Goal: Task Accomplishment & Management: Use online tool/utility

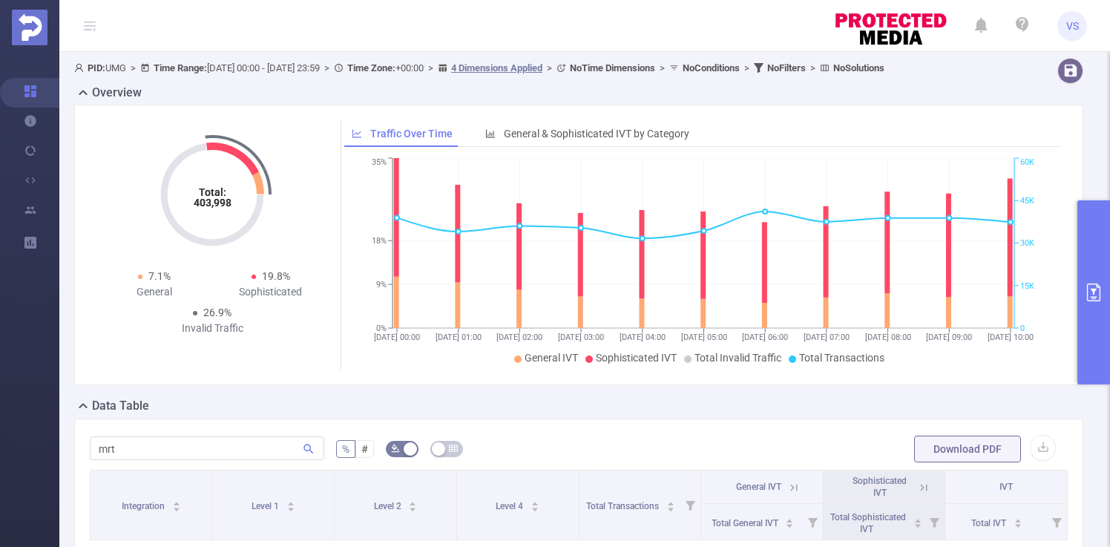
scroll to position [219, 0]
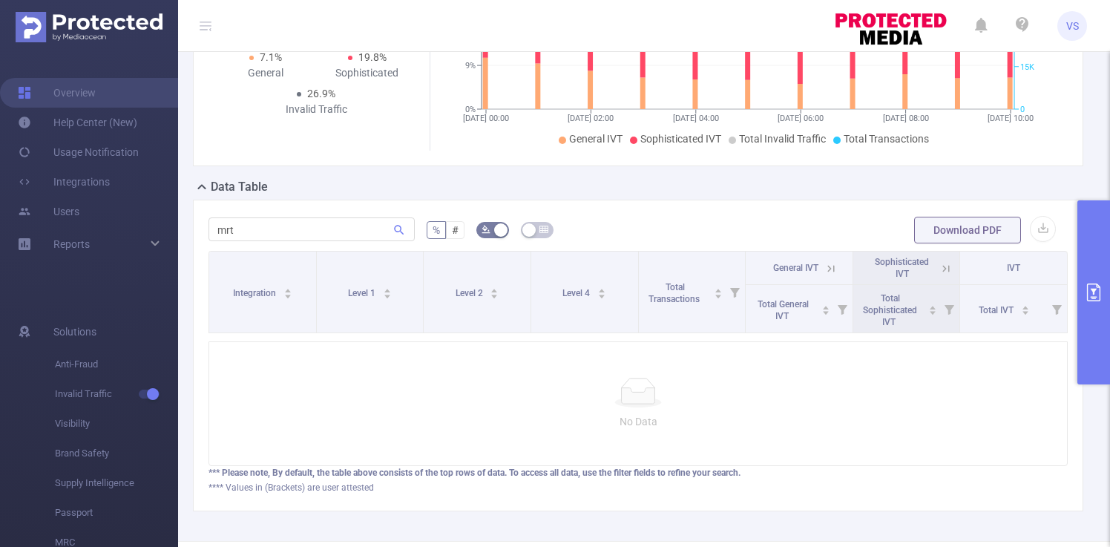
click at [1081, 288] on button "primary" at bounding box center [1093, 292] width 33 height 184
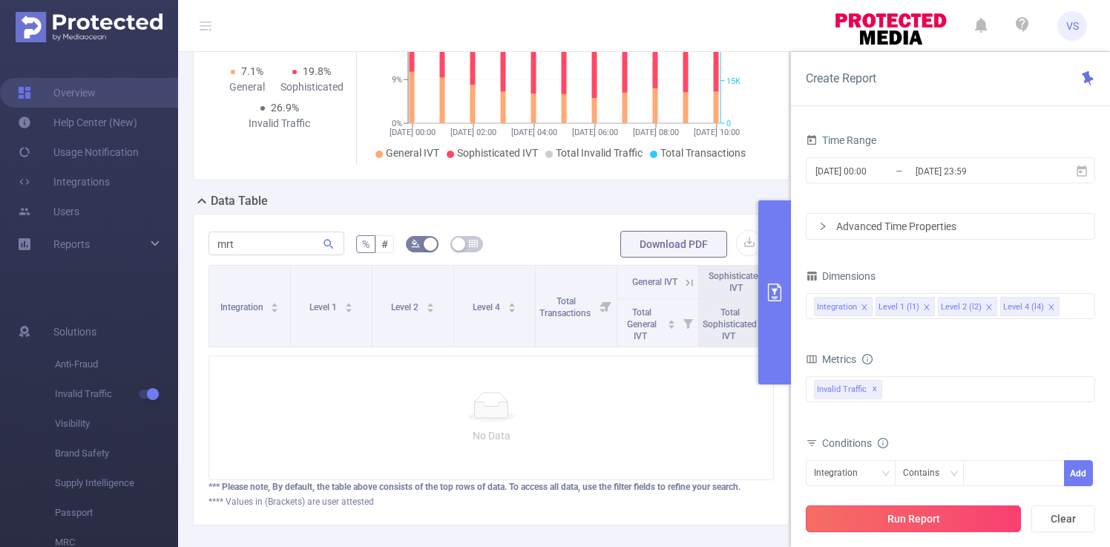
click at [949, 515] on button "Run Report" at bounding box center [912, 518] width 215 height 27
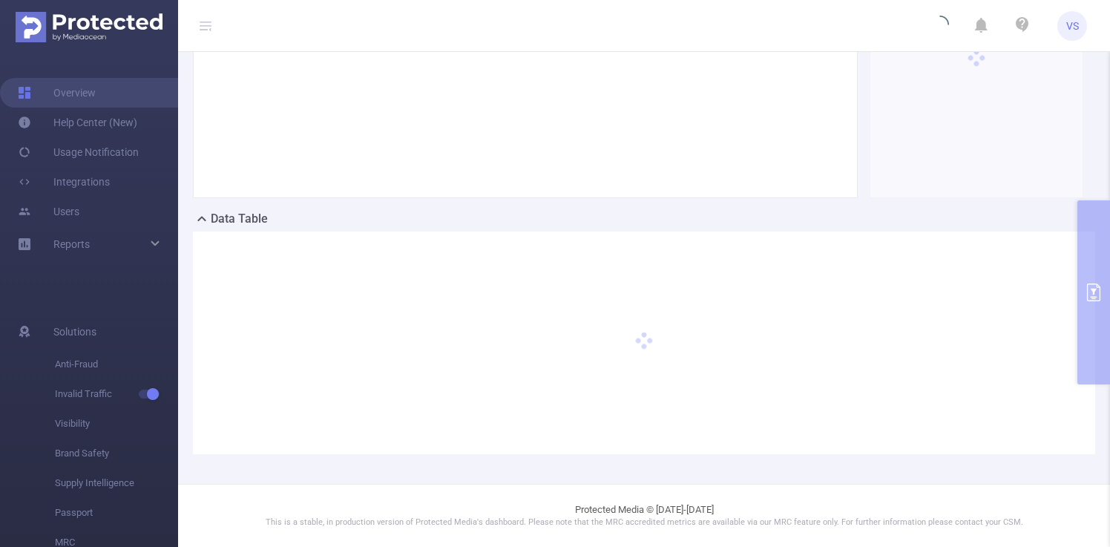
scroll to position [449, 0]
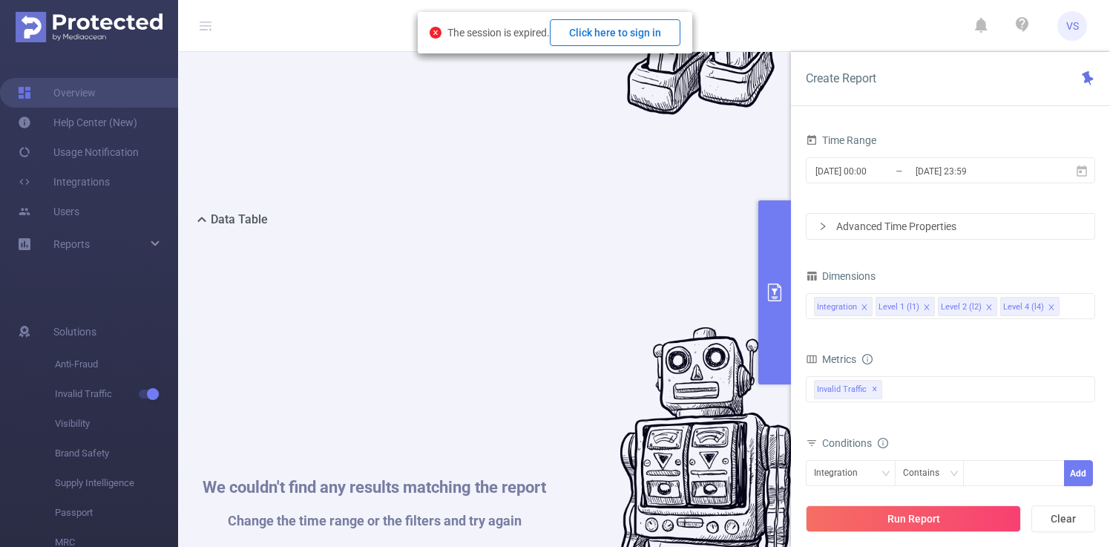
click at [636, 42] on button "Click here to sign in" at bounding box center [615, 32] width 131 height 27
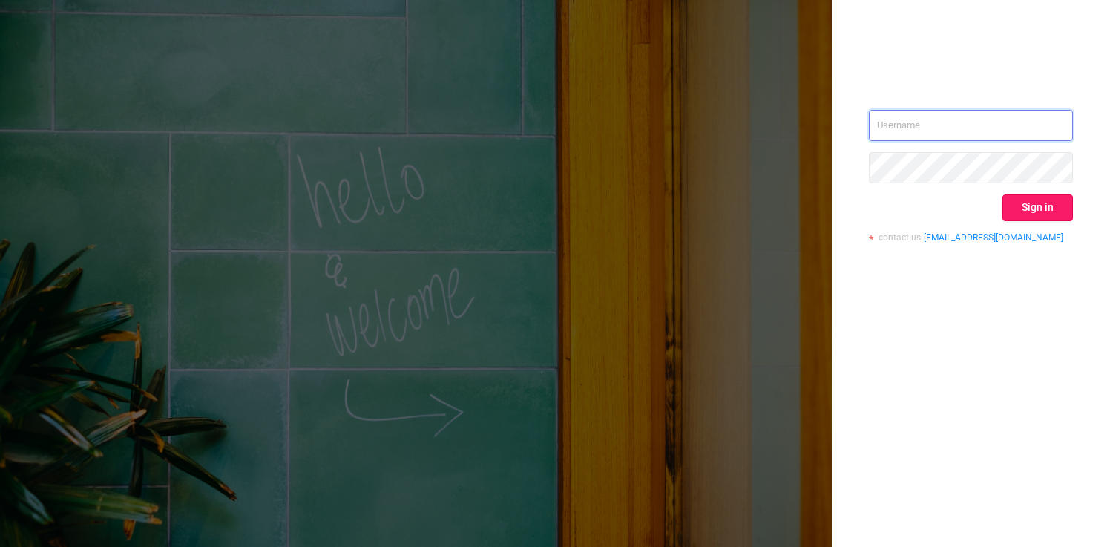
type input "vladilen.sitnikov@umg.team"
click at [1066, 212] on button "Sign in" at bounding box center [1037, 207] width 70 height 27
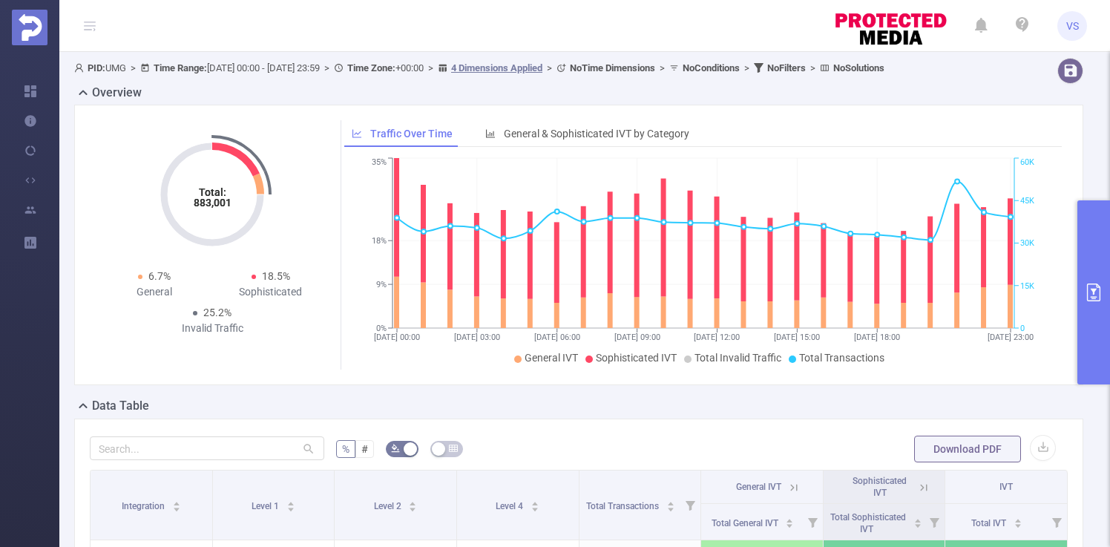
click at [1096, 293] on icon "primary" at bounding box center [1093, 292] width 18 height 18
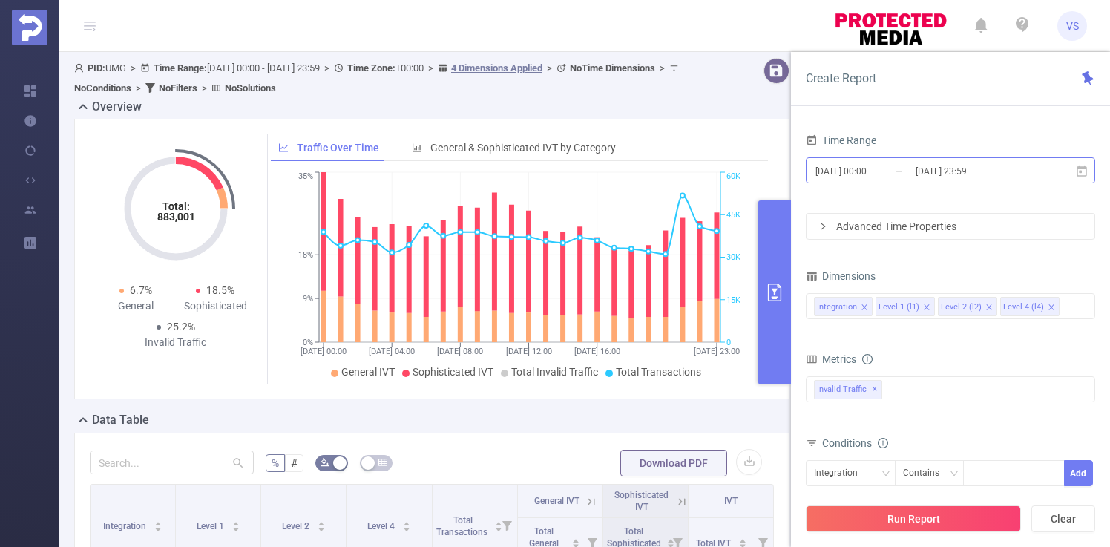
click at [883, 172] on input "[DATE] 00:00" at bounding box center [874, 171] width 120 height 20
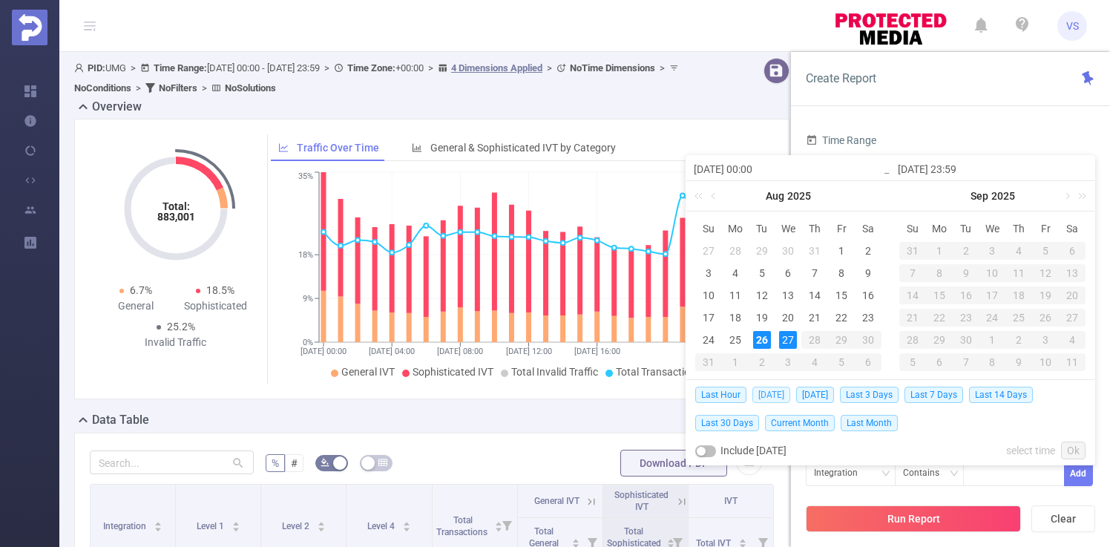
click at [767, 391] on span "Today" at bounding box center [771, 394] width 38 height 16
type input "2025-08-26 00:00"
type input "2025-08-26 23:59"
click at [767, 391] on div "Total: 883,001 Total: 883,001 6.7% General 18.5% Sophisticated 25.2% Invalid Tr…" at bounding box center [431, 259] width 715 height 280
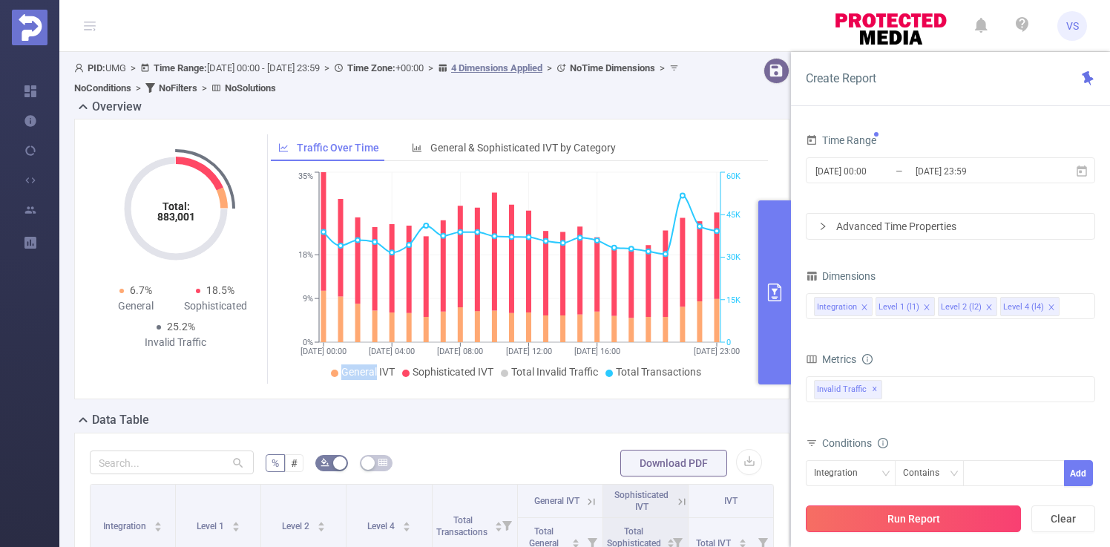
click at [872, 508] on button "Run Report" at bounding box center [912, 518] width 215 height 27
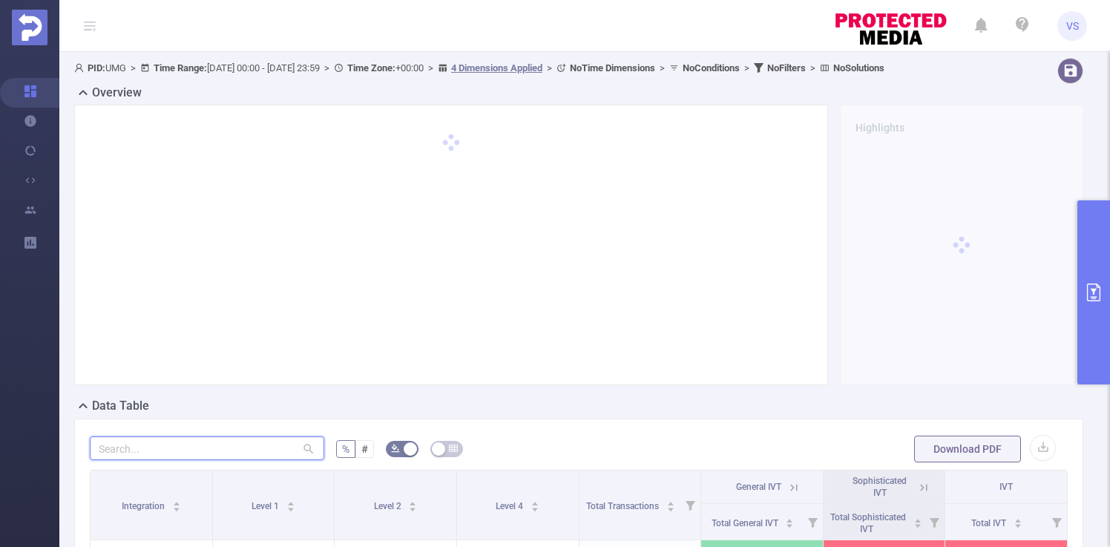
click at [254, 447] on input "text" at bounding box center [207, 448] width 234 height 24
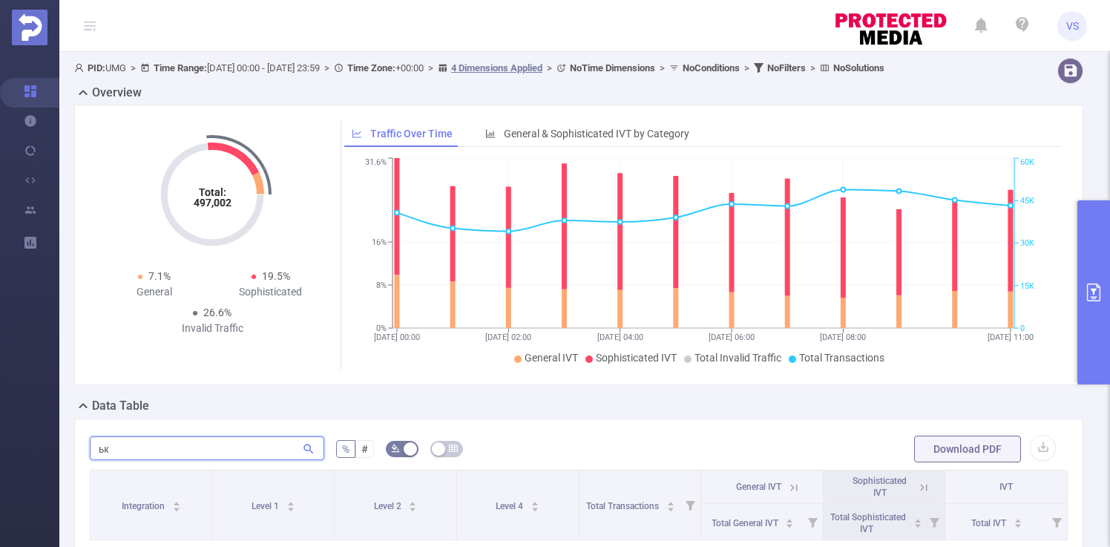
type input "ь"
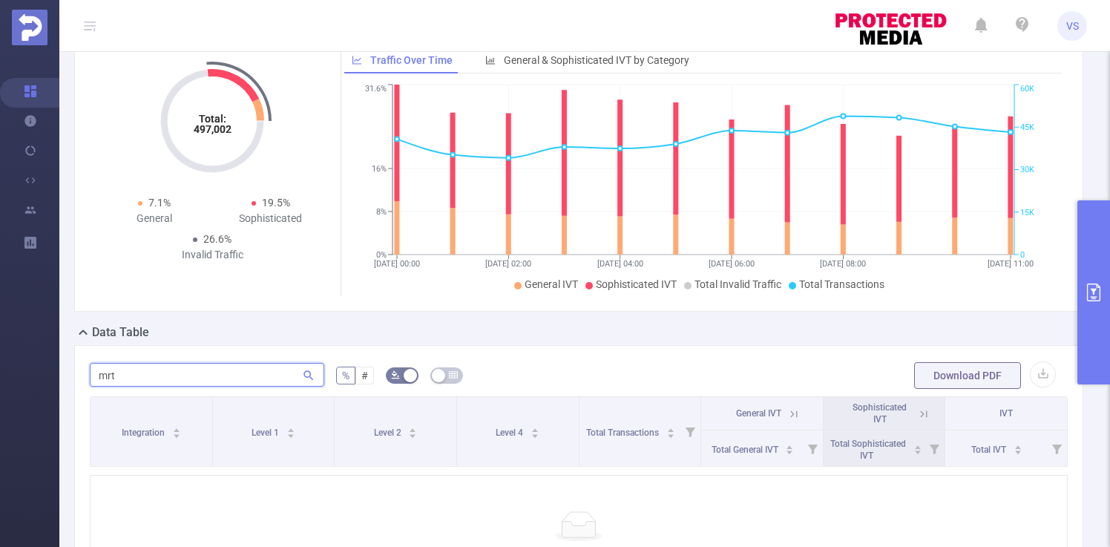
scroll to position [62, 0]
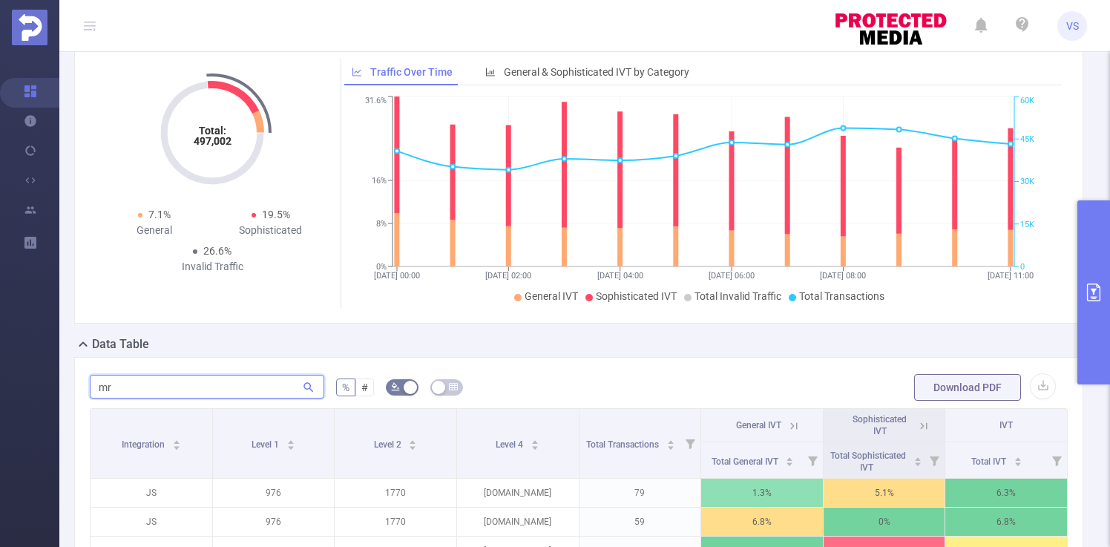
type input "m"
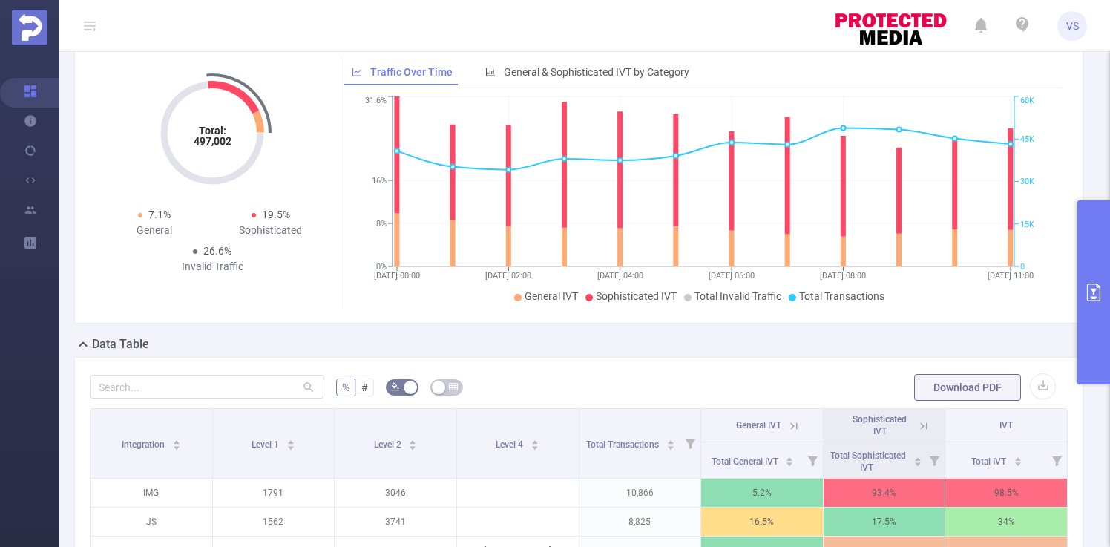
click at [1087, 323] on button "primary" at bounding box center [1093, 292] width 33 height 184
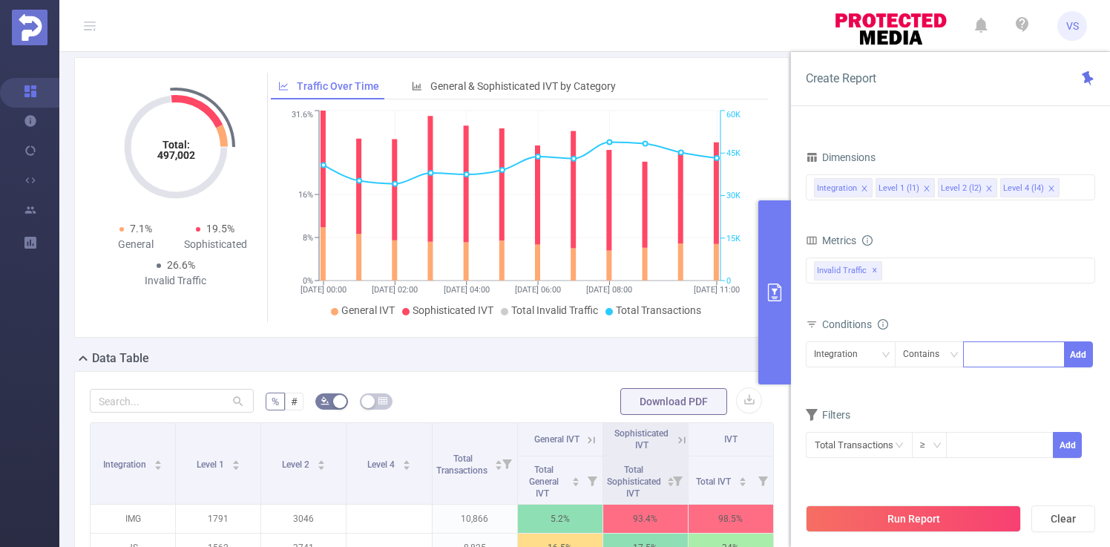
click at [1015, 357] on div at bounding box center [1013, 354] width 85 height 24
type input "mrt"
click at [883, 354] on icon "icon: down" at bounding box center [884, 354] width 9 height 9
click at [952, 386] on form "Dimensions Integration Level 1 (l1) Level 2 (l2) Level 4 (l4) Metrics Total Gen…" at bounding box center [949, 312] width 289 height 330
click at [998, 355] on icon "icon: close" at bounding box center [1000, 355] width 7 height 7
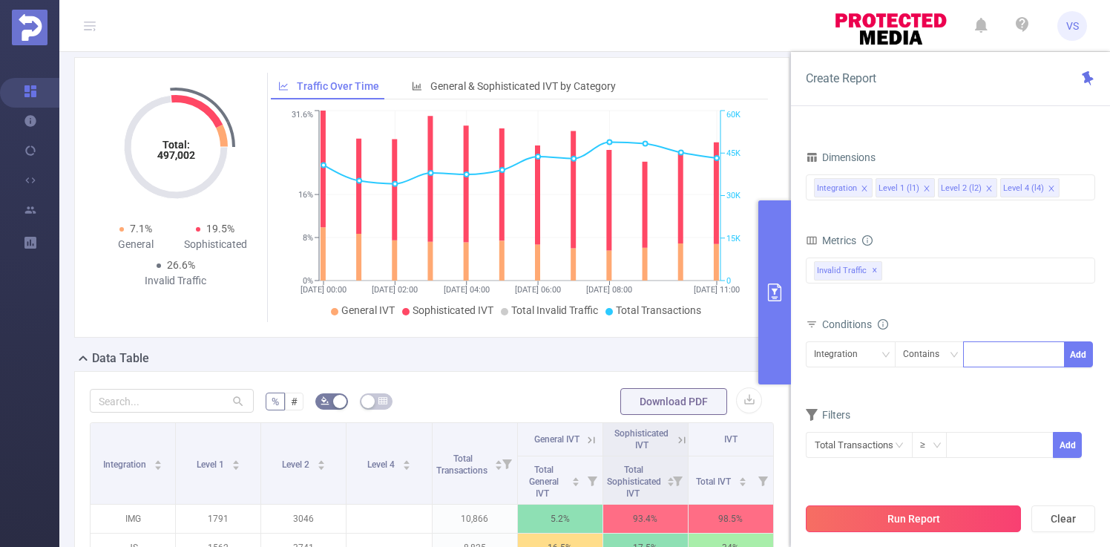
click at [887, 523] on button "Run Report" at bounding box center [912, 518] width 215 height 27
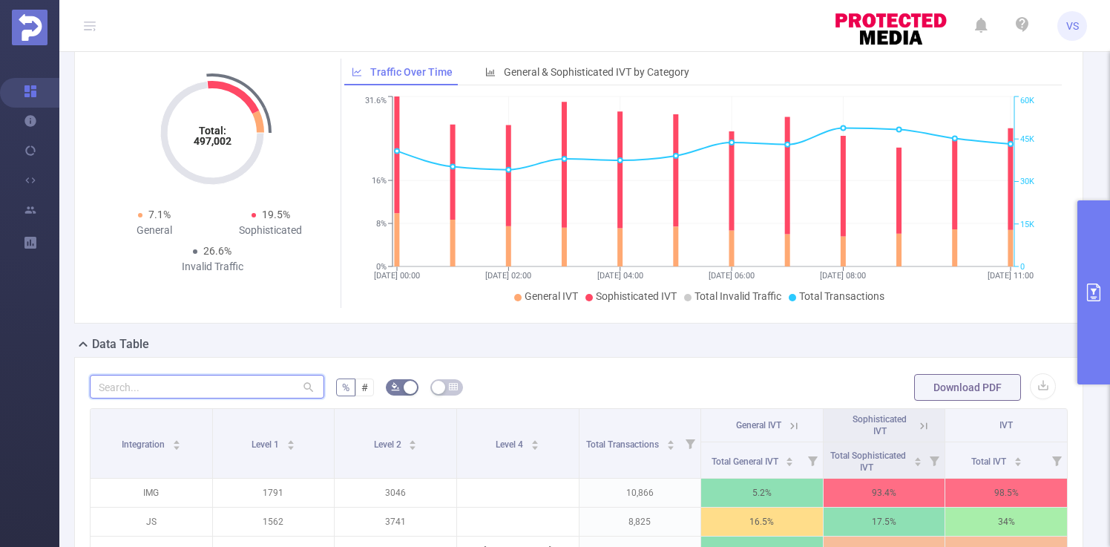
click at [159, 384] on input "text" at bounding box center [207, 387] width 234 height 24
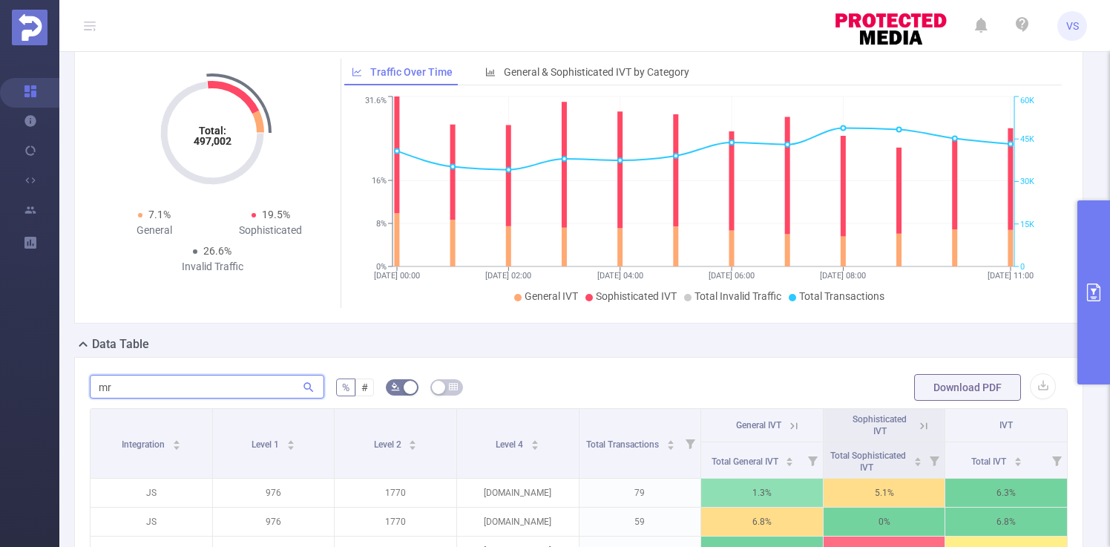
type input "m"
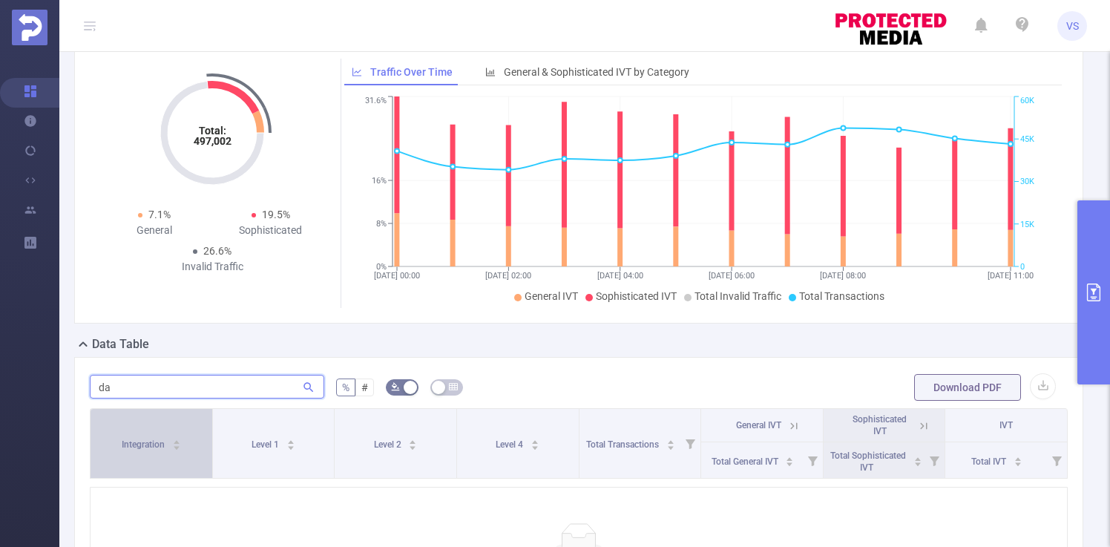
type input "d"
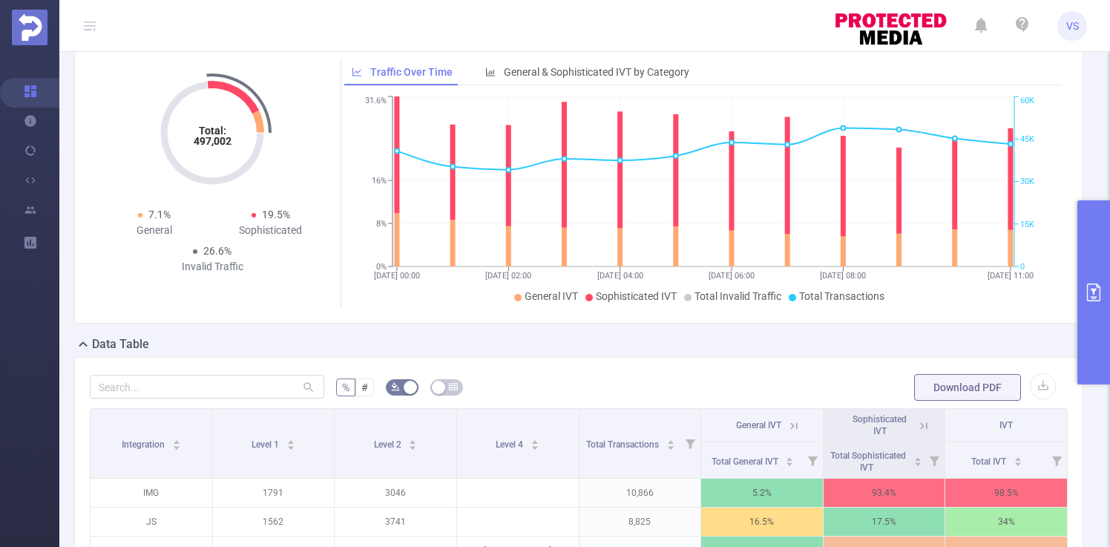
click at [1091, 336] on button "primary" at bounding box center [1093, 292] width 33 height 184
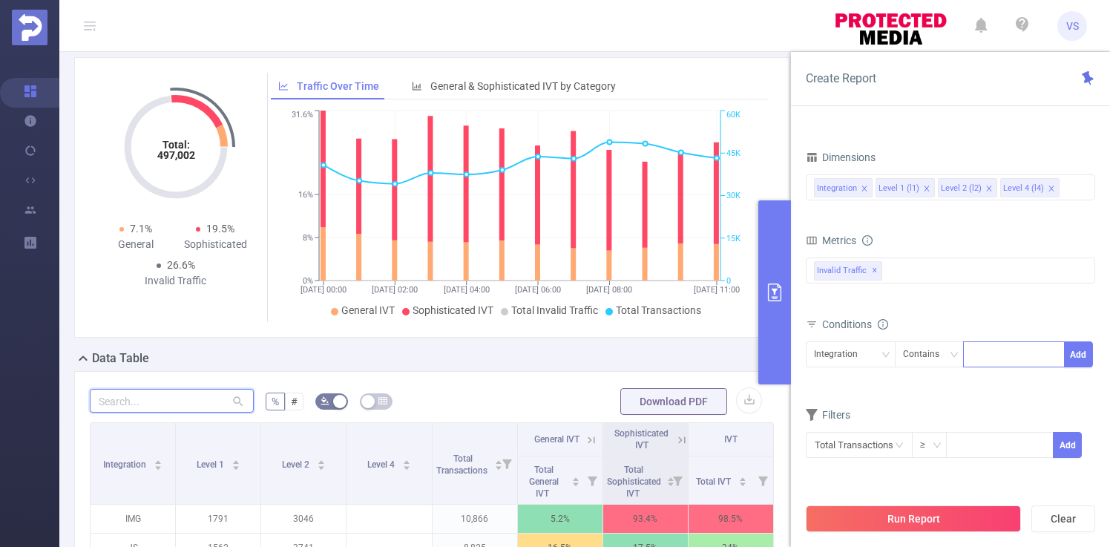
click at [179, 403] on input "text" at bounding box center [172, 401] width 164 height 24
paste input "https://brt3labs.com/admin/video/tasks/?from=page%3d1&do=newedit&itemid=1904#:t…"
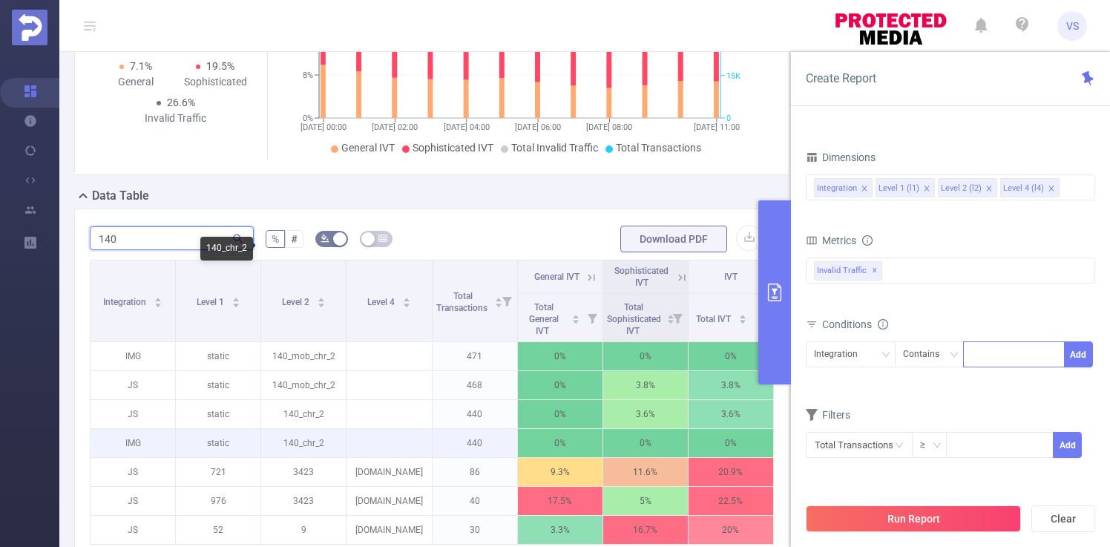
scroll to position [198, 0]
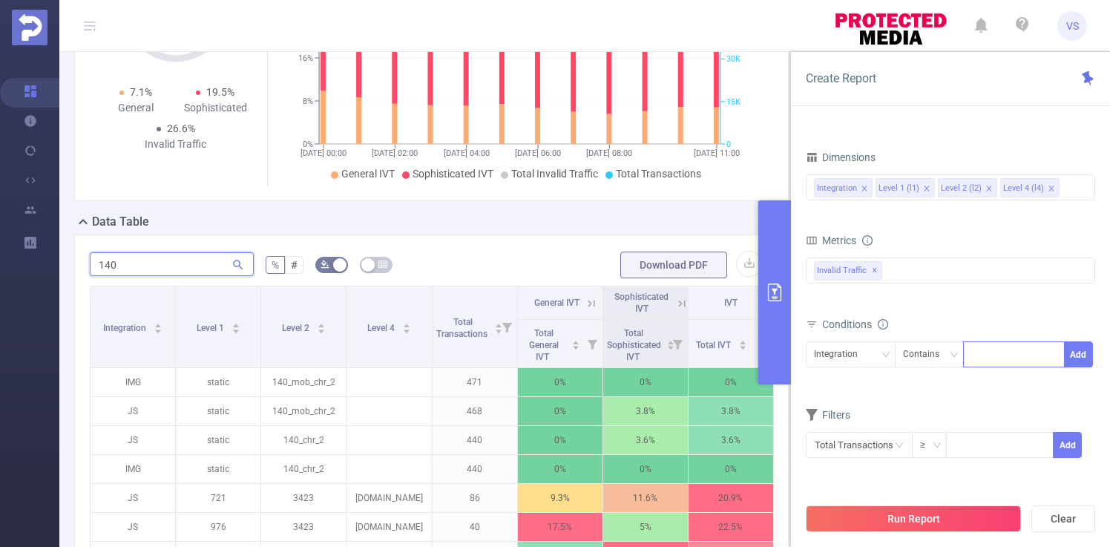
click at [161, 262] on input "140" at bounding box center [172, 264] width 164 height 24
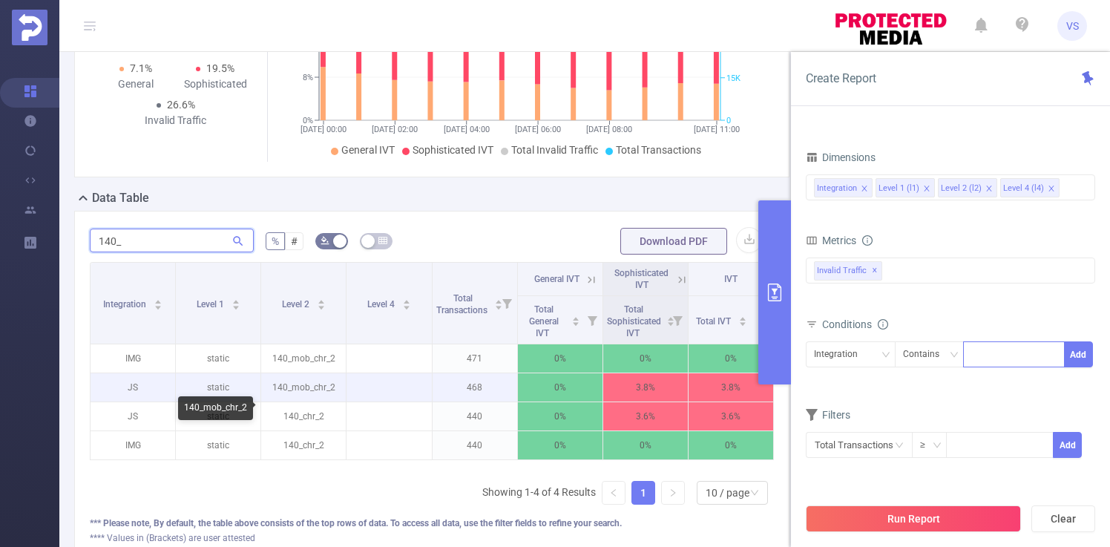
scroll to position [237, 0]
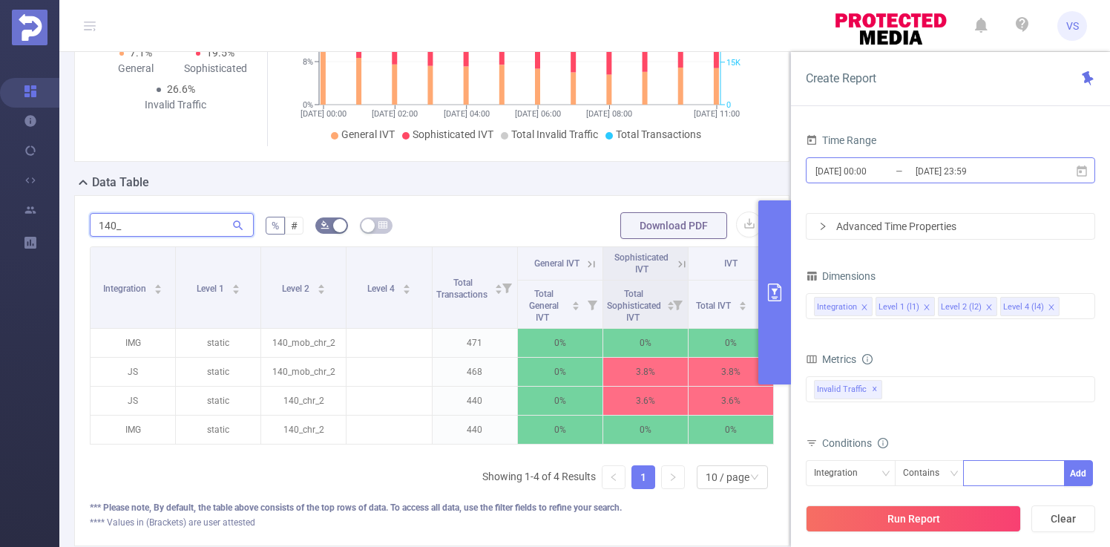
type input "140_"
click at [911, 176] on input "2025-08-26 00:00" at bounding box center [874, 171] width 120 height 20
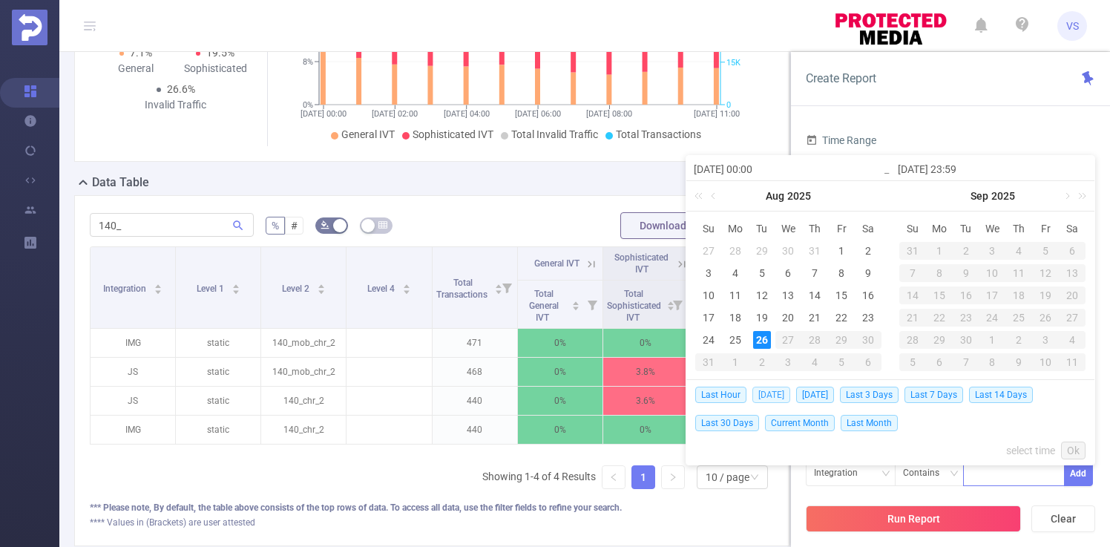
click at [762, 395] on span "Today" at bounding box center [771, 394] width 38 height 16
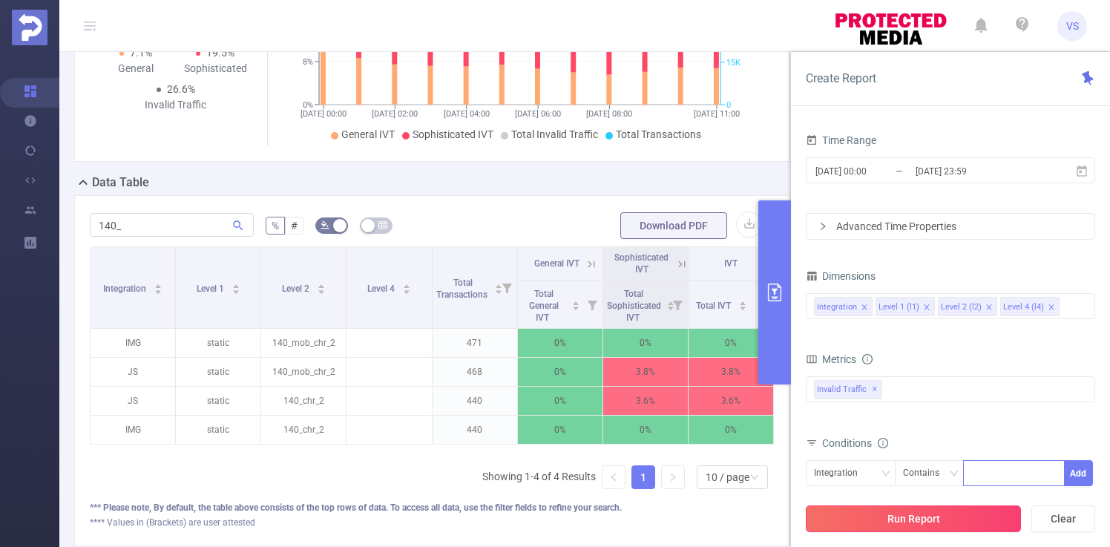
click at [932, 524] on button "Run Report" at bounding box center [912, 518] width 215 height 27
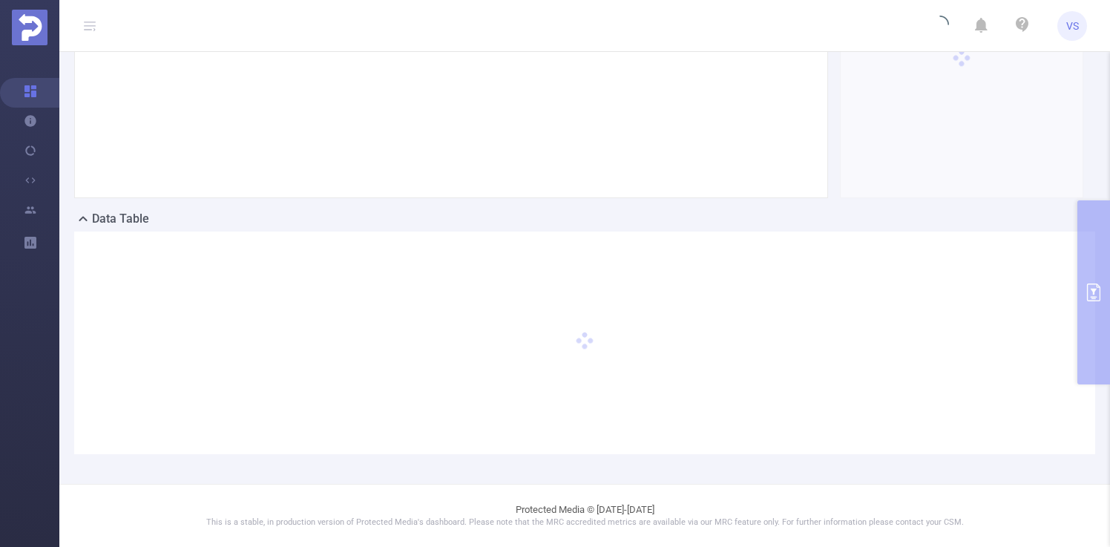
scroll to position [186, 0]
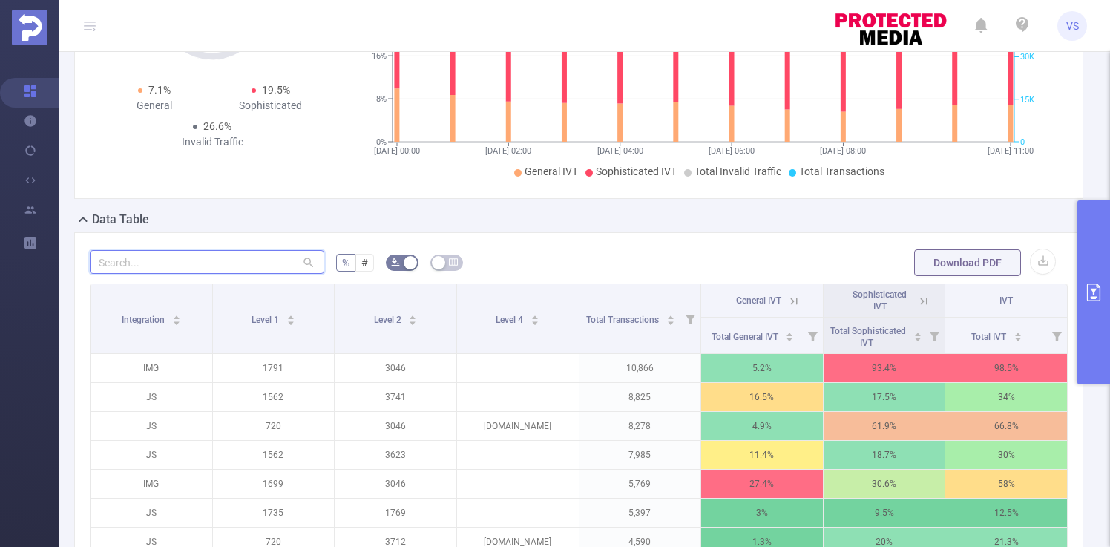
click at [246, 261] on input "text" at bounding box center [207, 262] width 234 height 24
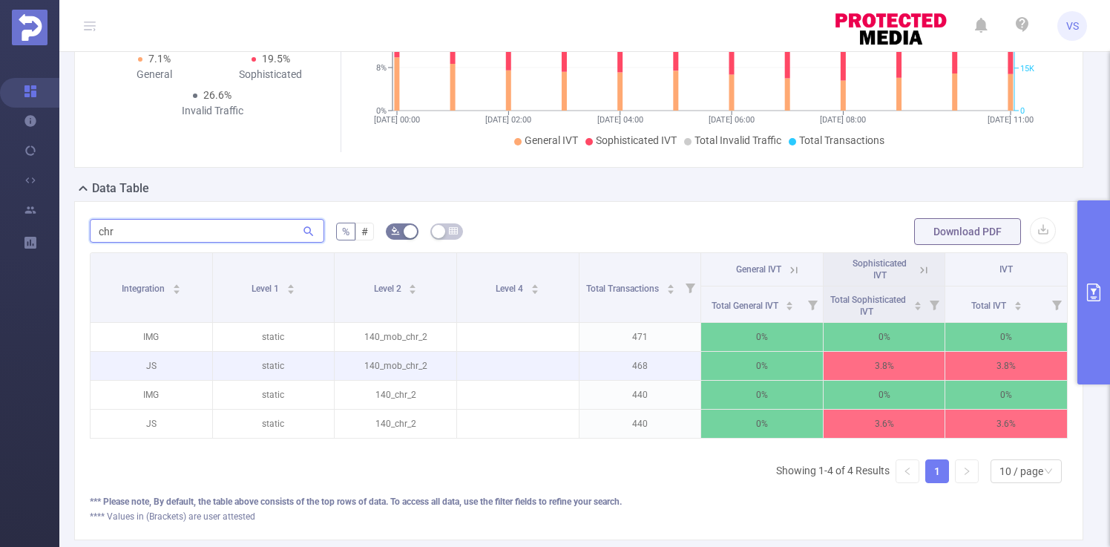
scroll to position [0, 3]
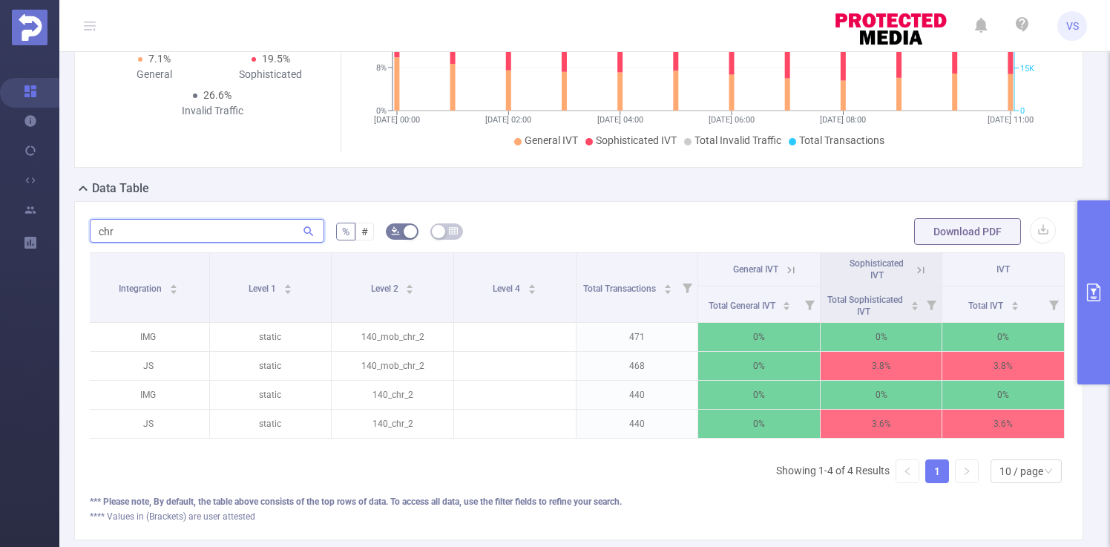
type input "chr"
click at [919, 270] on icon at bounding box center [920, 269] width 7 height 7
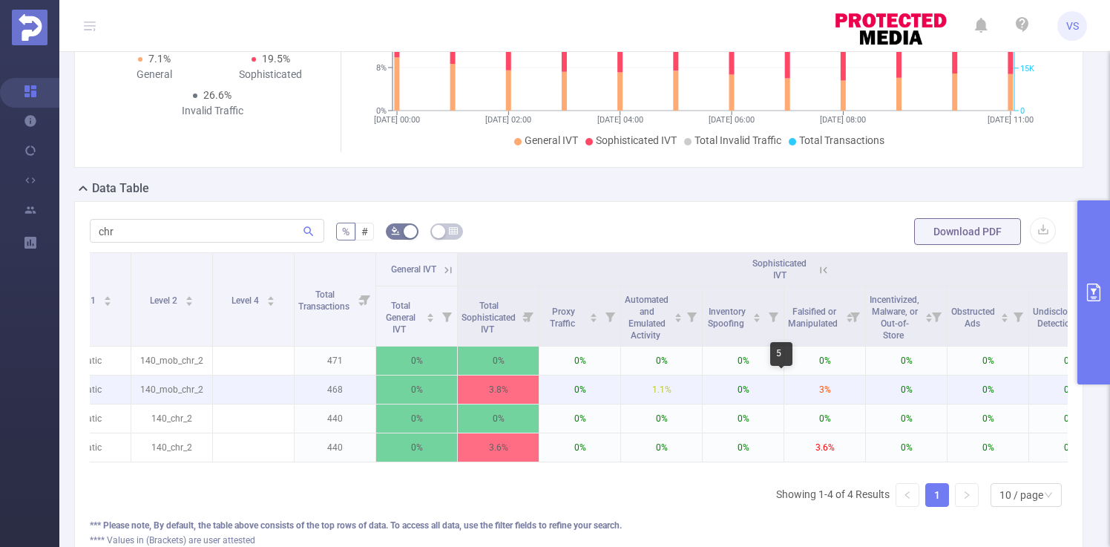
scroll to position [0, 250]
